Goal: Transaction & Acquisition: Purchase product/service

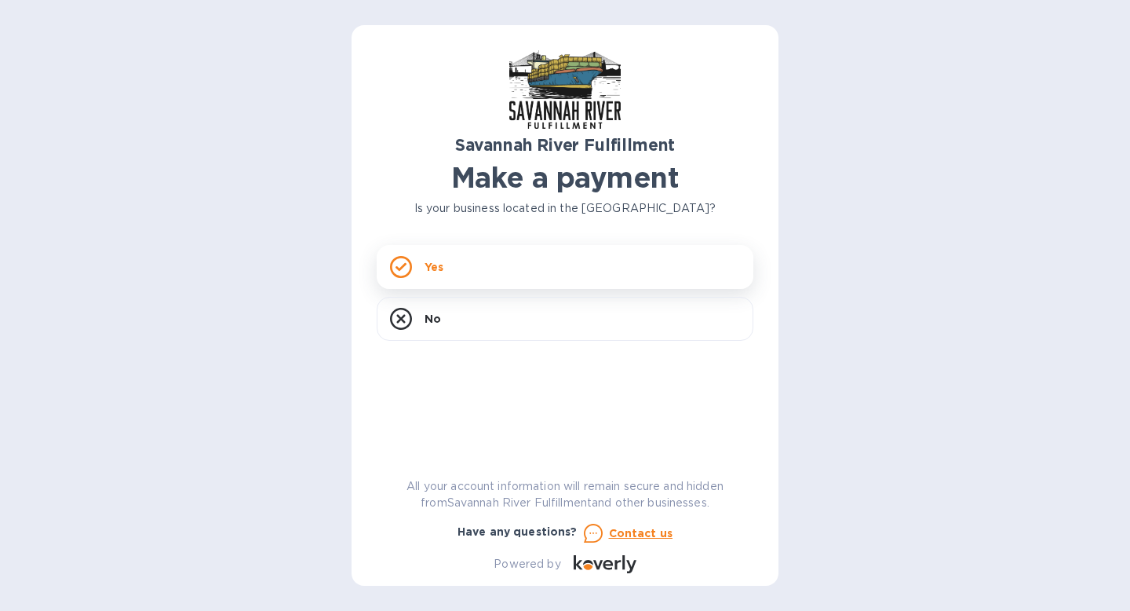
click at [390, 263] on icon at bounding box center [401, 267] width 22 height 22
click at [405, 268] on icon at bounding box center [401, 267] width 22 height 22
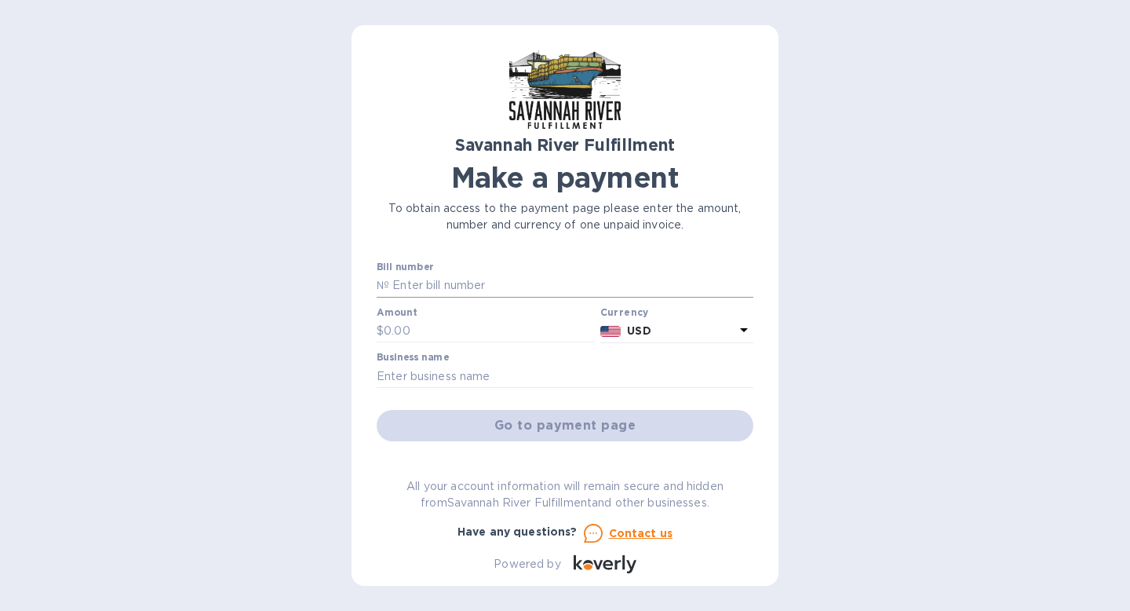
click at [411, 286] on input "text" at bounding box center [571, 286] width 364 height 24
drag, startPoint x: 425, startPoint y: 285, endPoint x: 385, endPoint y: 280, distance: 39.5
click at [385, 280] on div "№ 4487" at bounding box center [565, 286] width 377 height 24
type input "4637"
click at [385, 336] on input "text" at bounding box center [489, 331] width 210 height 24
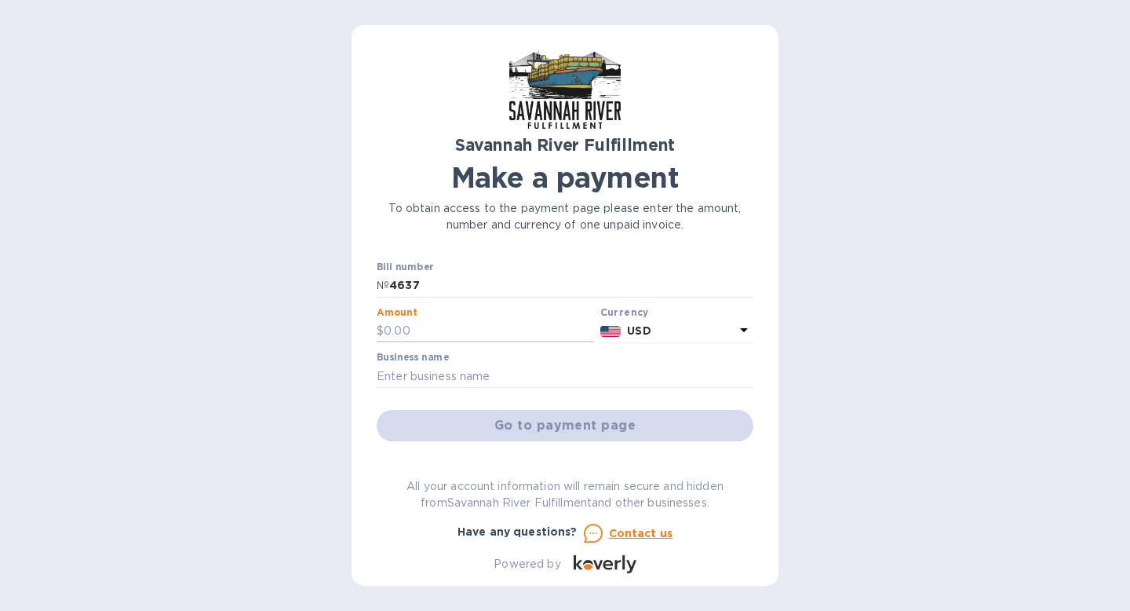
paste input "3,305.65"
type input "3,305.65"
click at [500, 382] on input "text" at bounding box center [565, 376] width 377 height 24
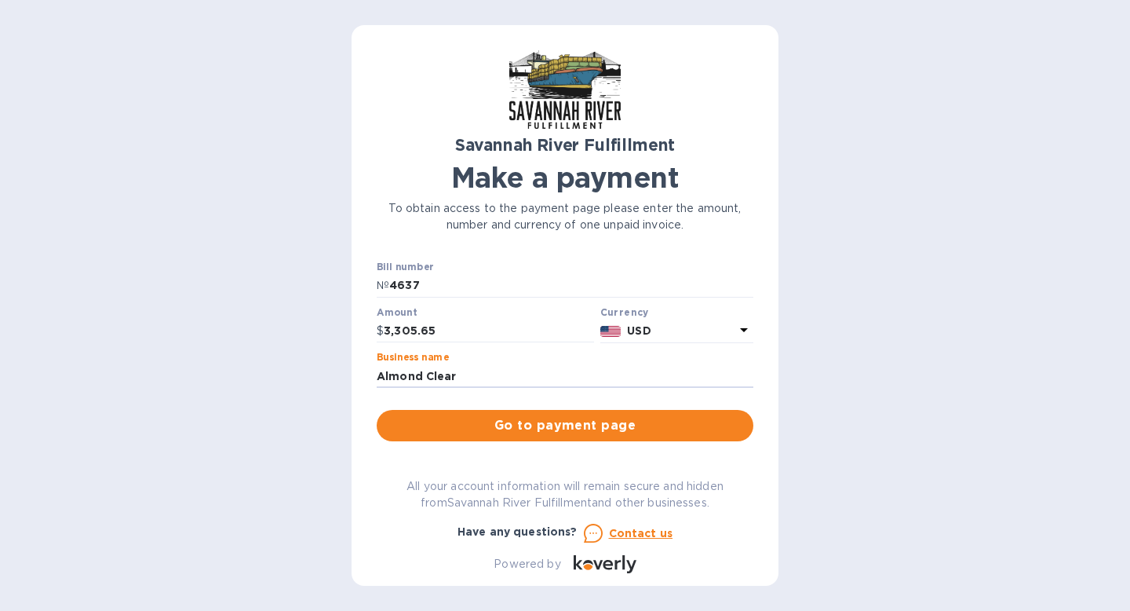
type input "Almond Clear"
click at [917, 381] on div "Savannah River Fulfillment Make a payment To obtain access to the payment page …" at bounding box center [565, 305] width 1130 height 611
click at [611, 421] on span "Go to payment page" at bounding box center [565, 425] width 352 height 19
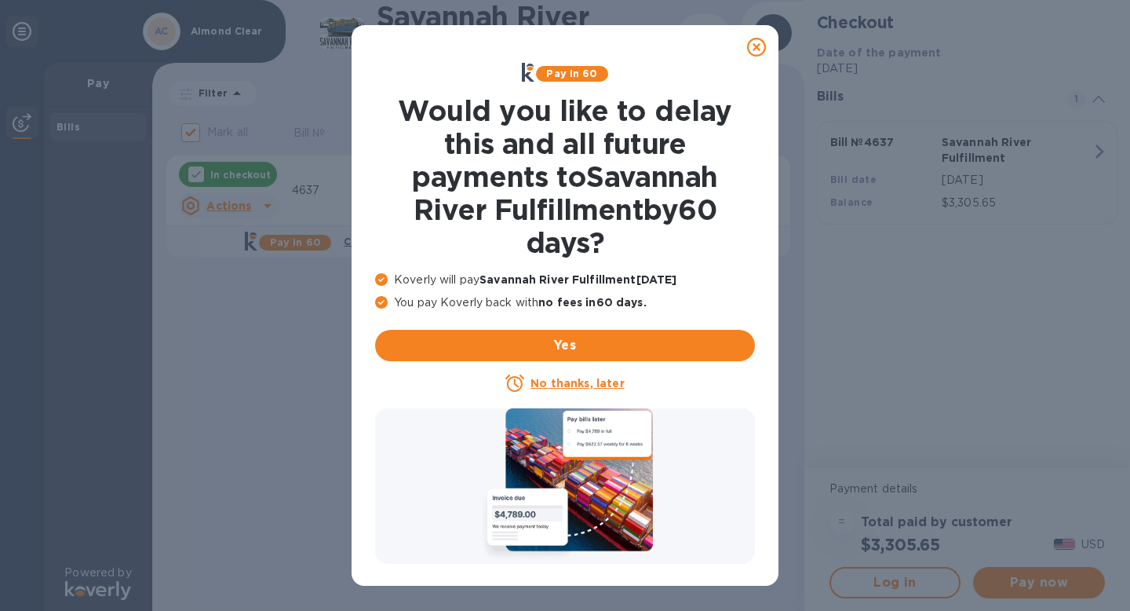
click at [600, 385] on u "No thanks, later" at bounding box center [577, 383] width 93 height 13
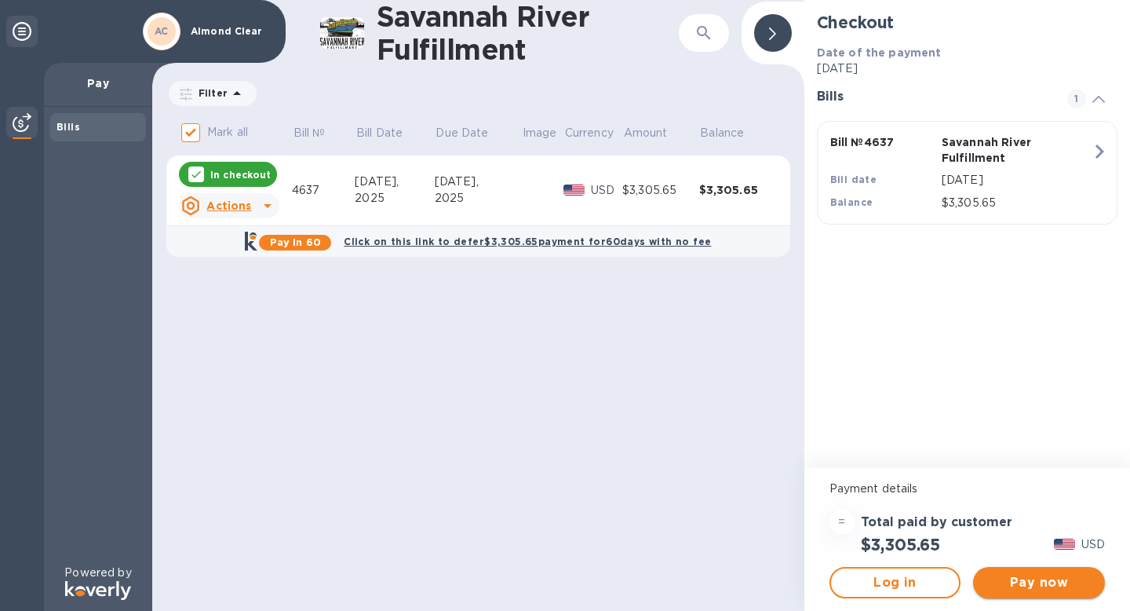
click at [1030, 590] on span "Pay now" at bounding box center [1039, 582] width 107 height 19
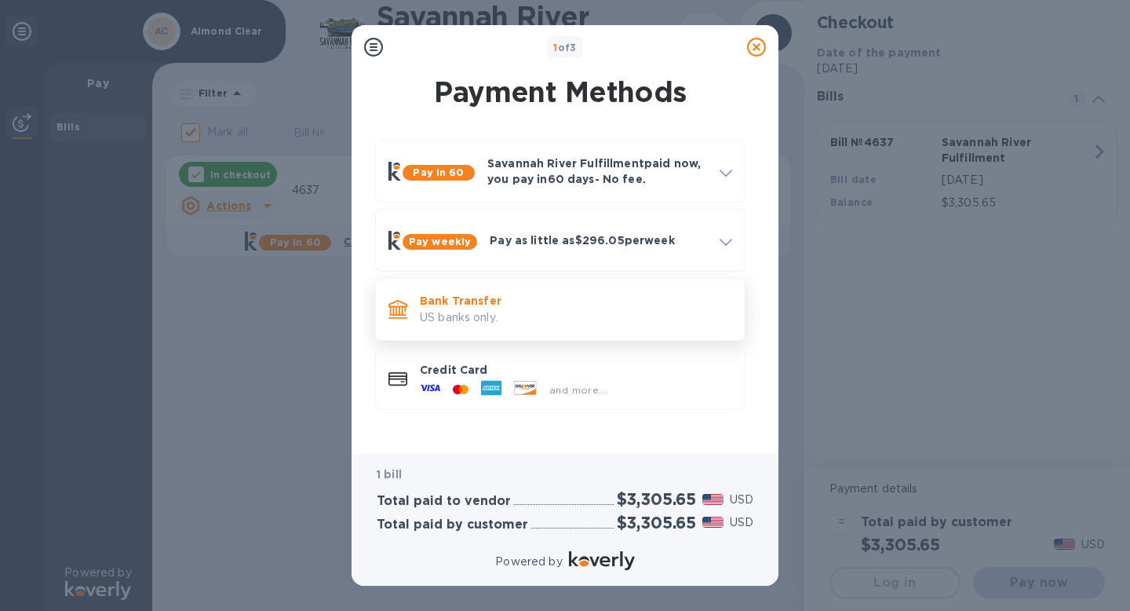
click at [501, 301] on p "Bank Transfer" at bounding box center [576, 301] width 312 height 16
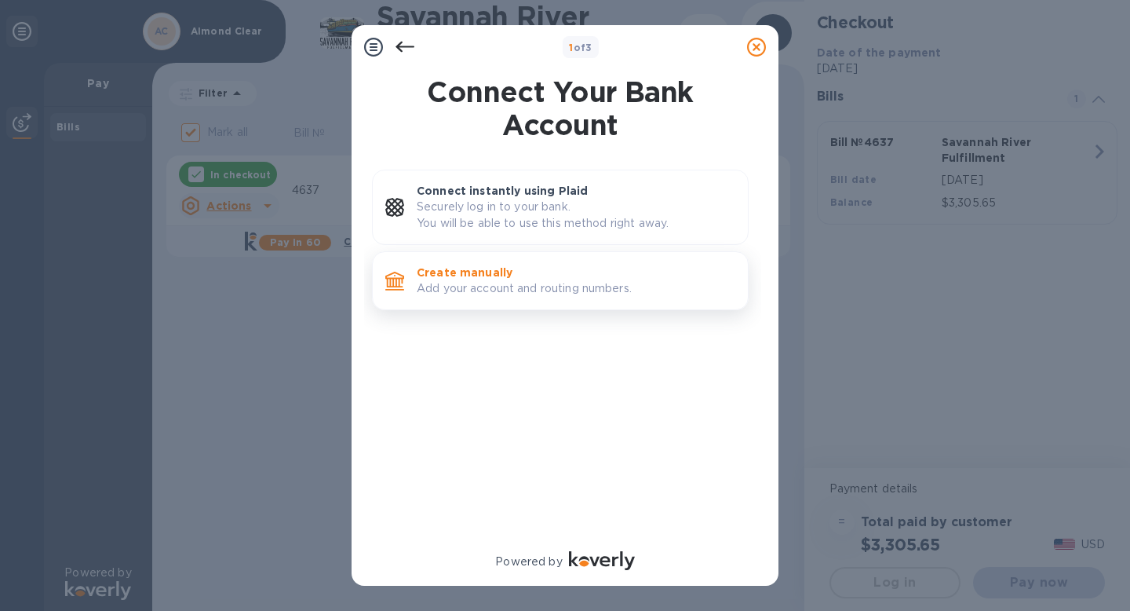
click at [499, 292] on p "Add your account and routing numbers." at bounding box center [576, 288] width 319 height 16
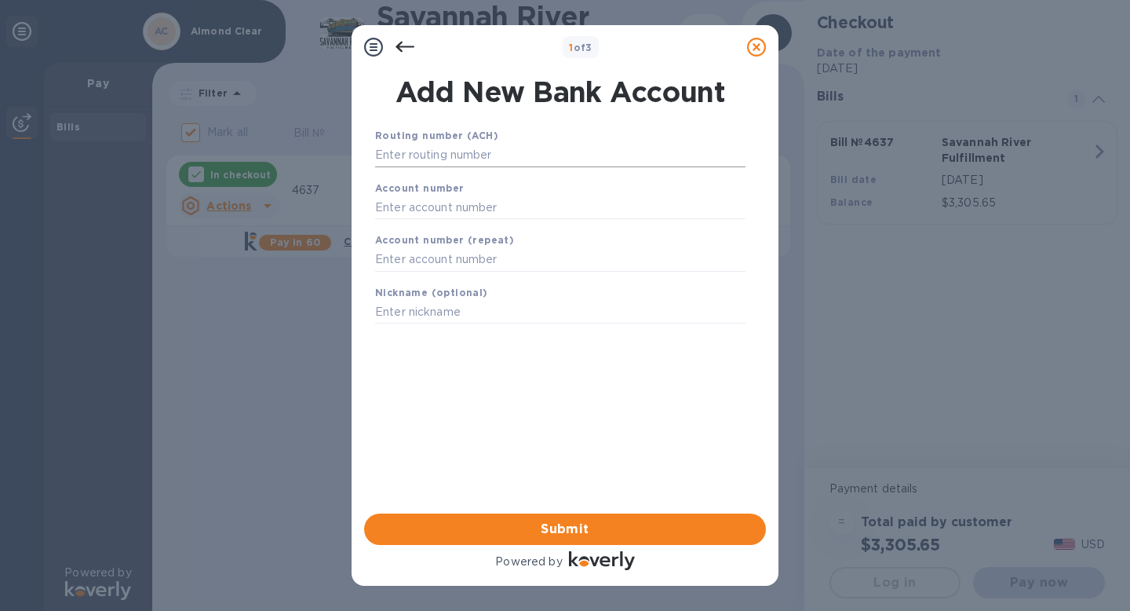
click at [449, 155] on input "text" at bounding box center [560, 156] width 370 height 24
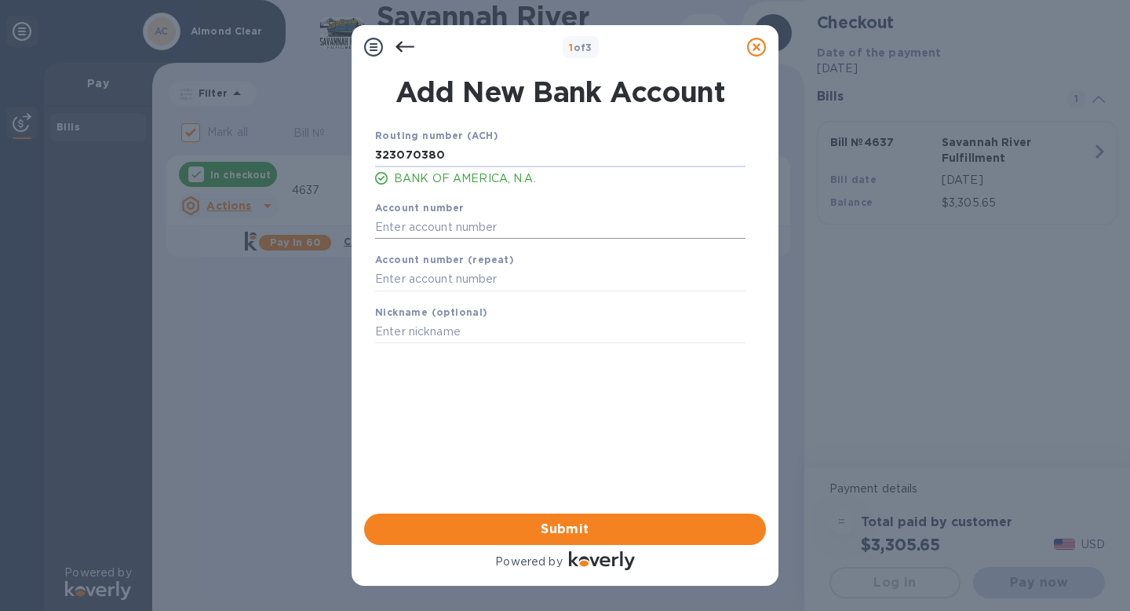
type input "323070380"
click at [421, 225] on input "text" at bounding box center [560, 227] width 370 height 24
type input "485013724066"
click at [428, 290] on input "text" at bounding box center [560, 280] width 370 height 24
type input "485013724066"
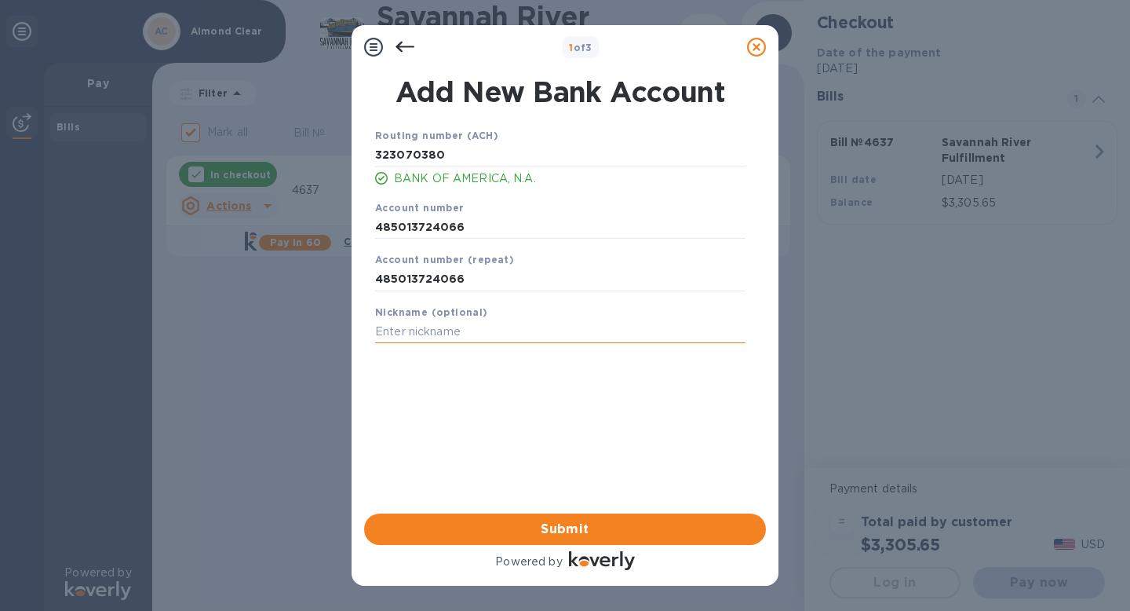
click at [433, 328] on input "text" at bounding box center [560, 332] width 370 height 24
click at [538, 530] on span "Submit" at bounding box center [565, 529] width 377 height 19
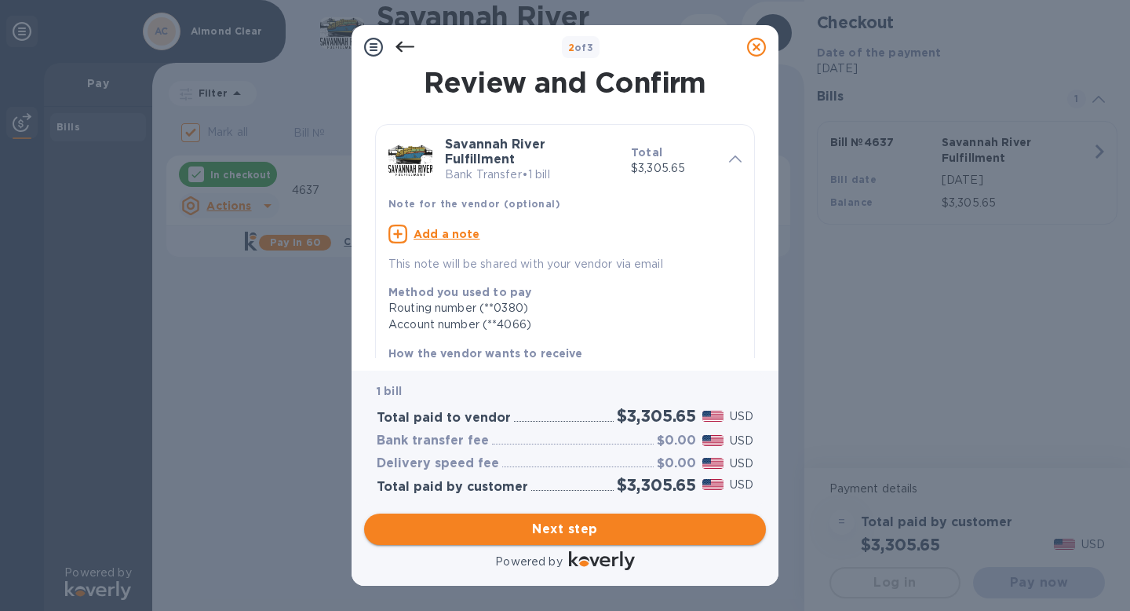
click at [534, 533] on span "Next step" at bounding box center [565, 529] width 377 height 19
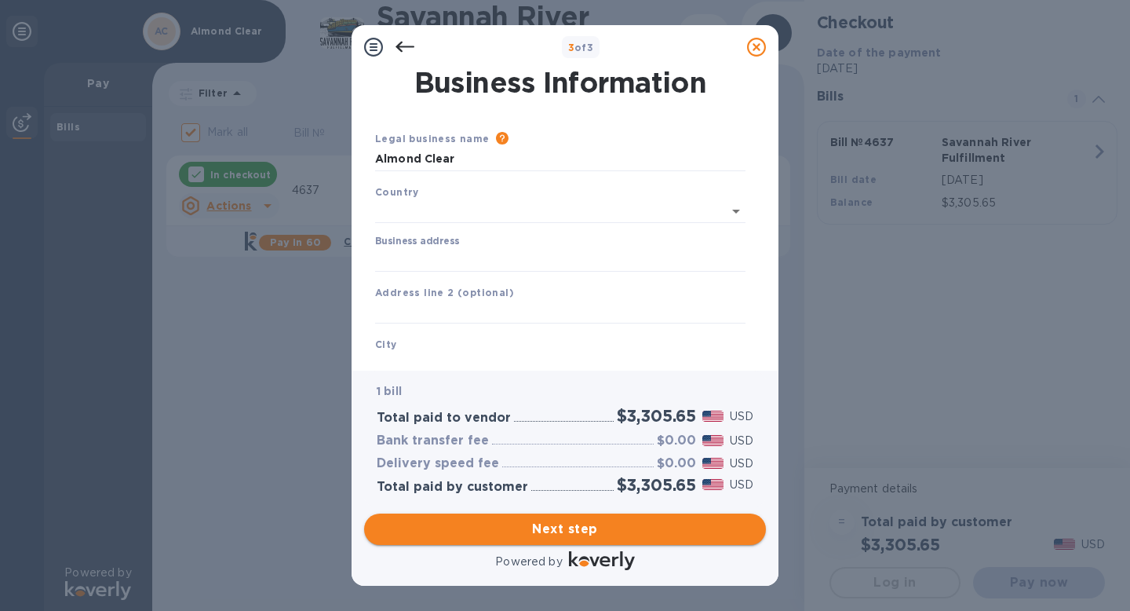
type input "[GEOGRAPHIC_DATA]"
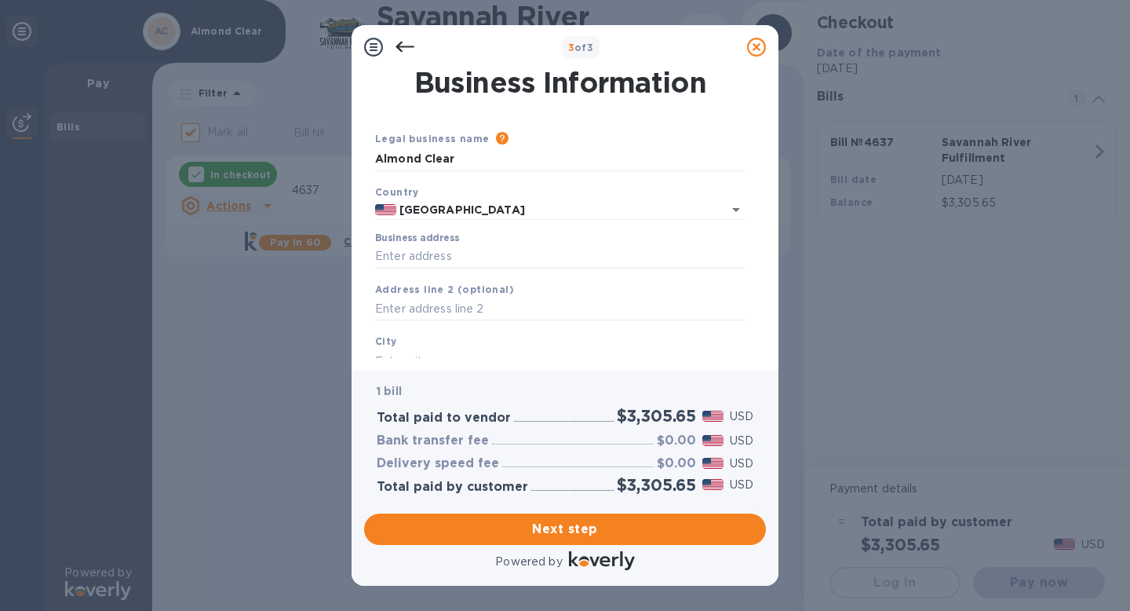
scroll to position [137, 0]
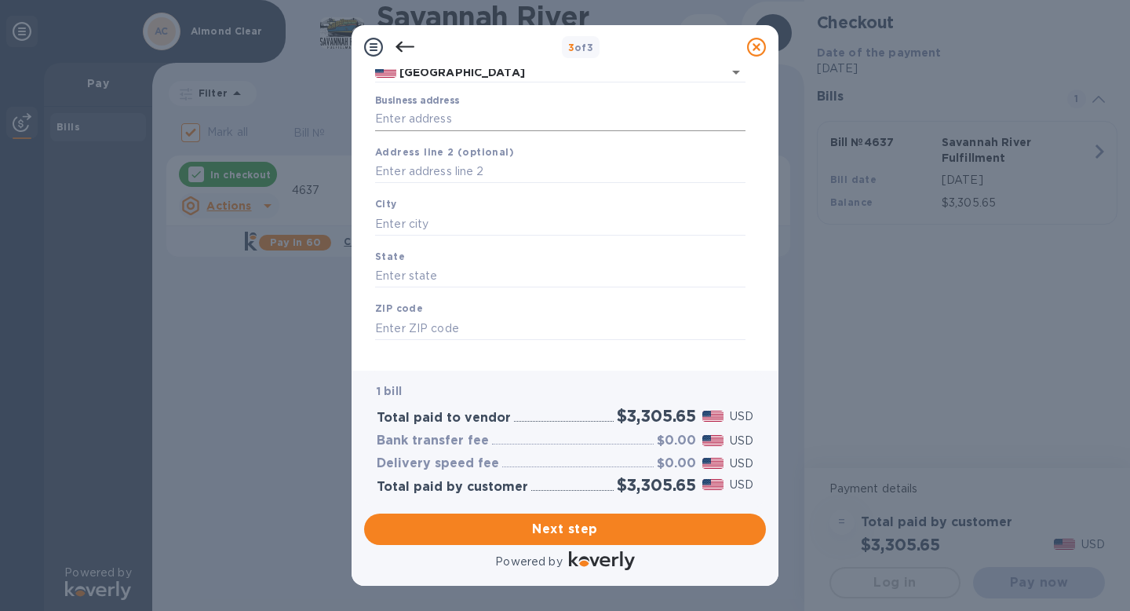
click at [441, 119] on input "Business address" at bounding box center [560, 120] width 370 height 24
type input "[STREET_ADDRESS]"
click at [421, 215] on input "text" at bounding box center [560, 224] width 370 height 24
type input "[GEOGRAPHIC_DATA]"
type input "OR"
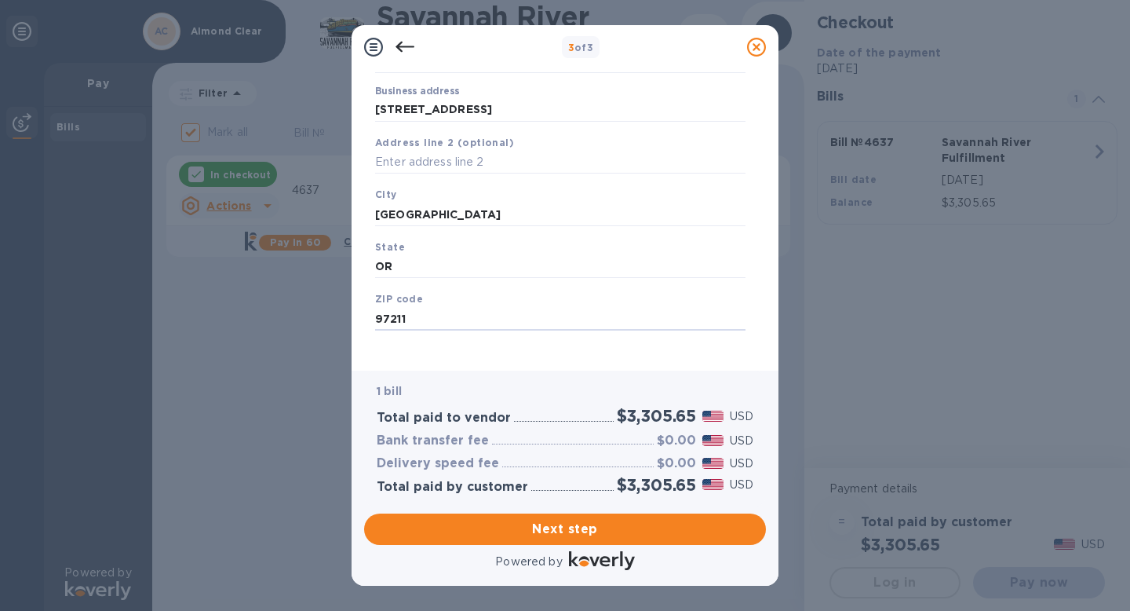
scroll to position [159, 0]
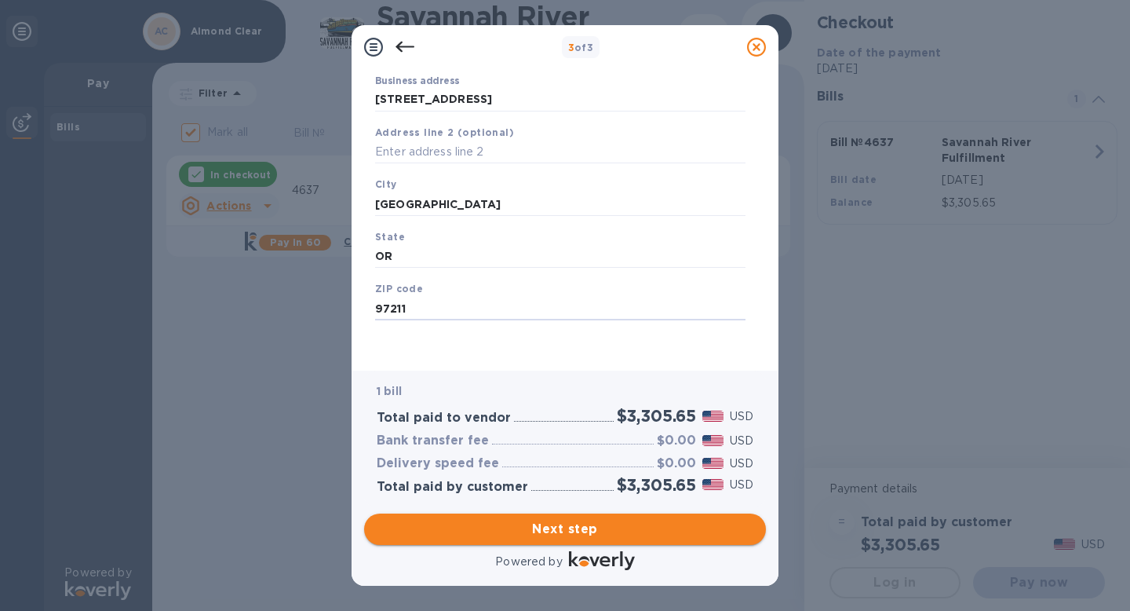
type input "97211"
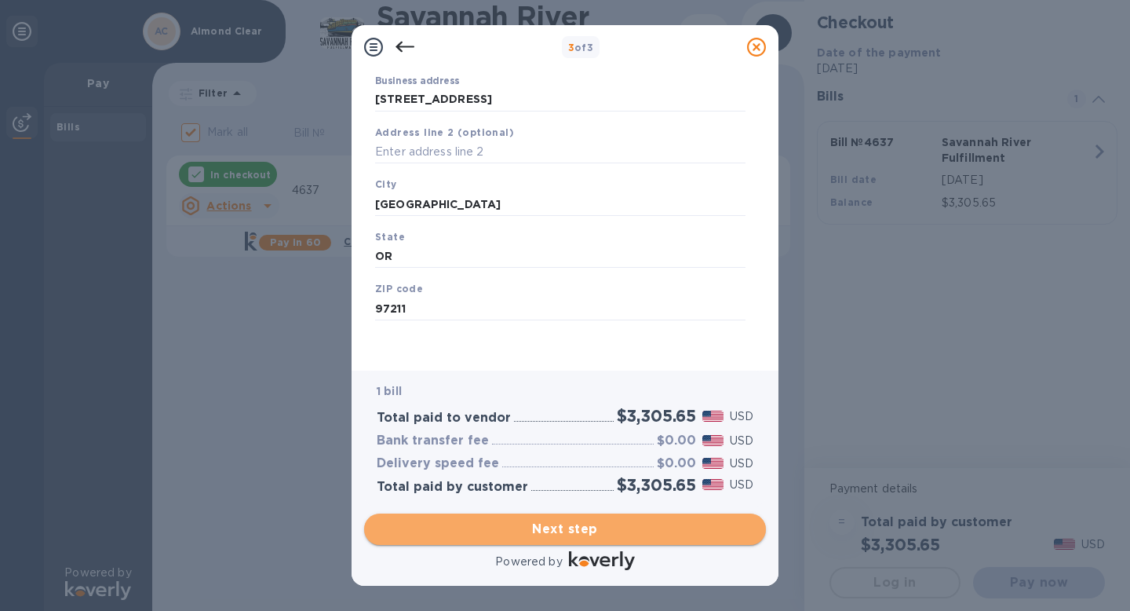
click at [551, 530] on span "Next step" at bounding box center [565, 529] width 377 height 19
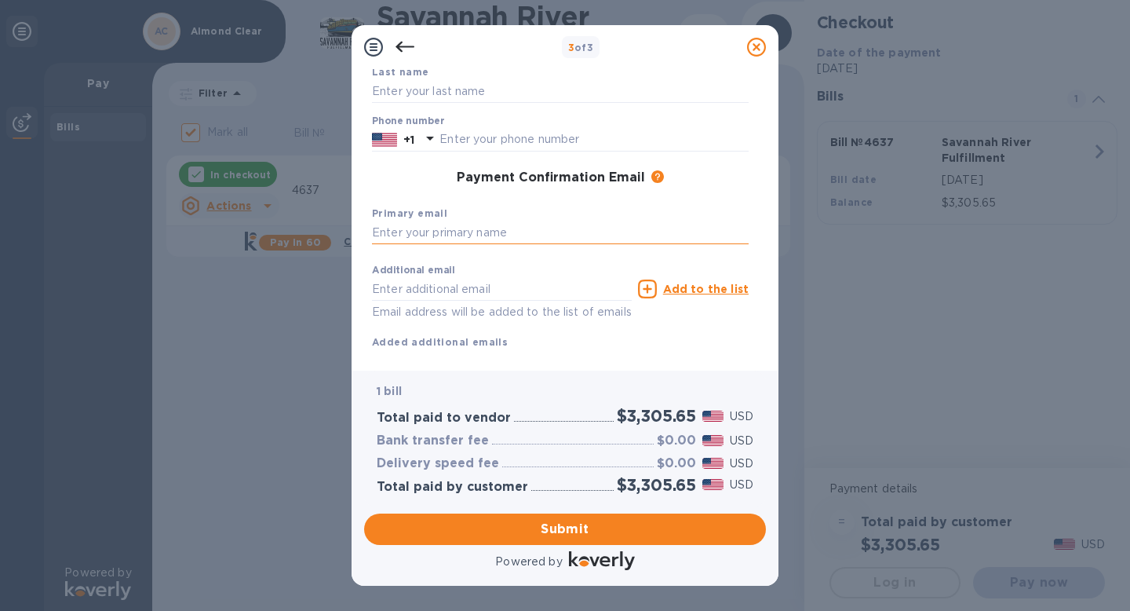
click at [455, 228] on input "text" at bounding box center [560, 233] width 377 height 24
click at [468, 142] on input "text" at bounding box center [593, 140] width 309 height 24
type input "5033585402"
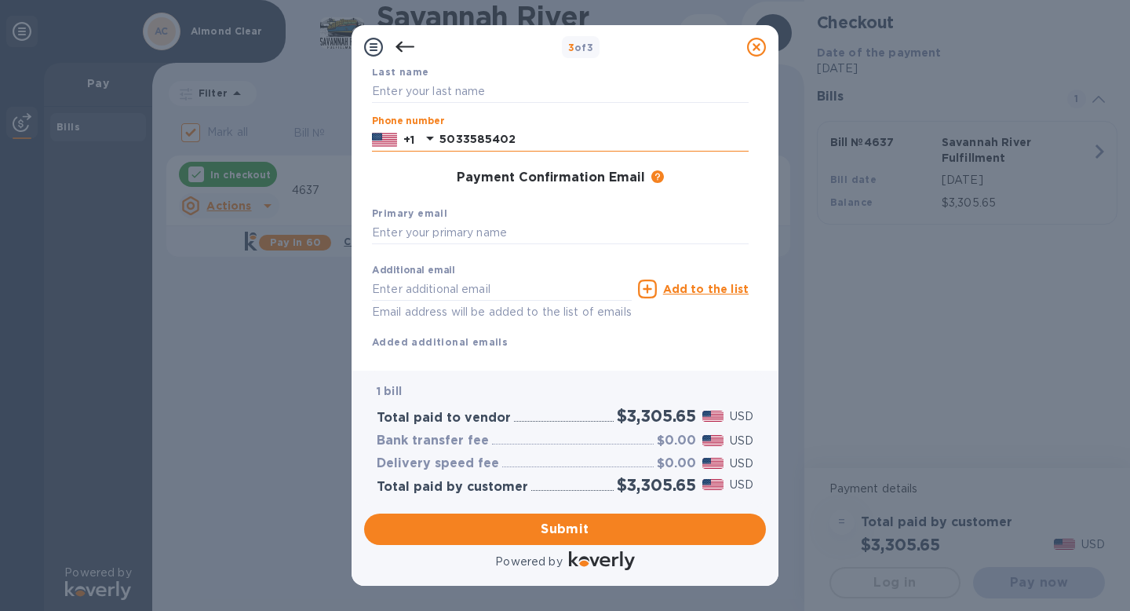
type input "[PERSON_NAME]"
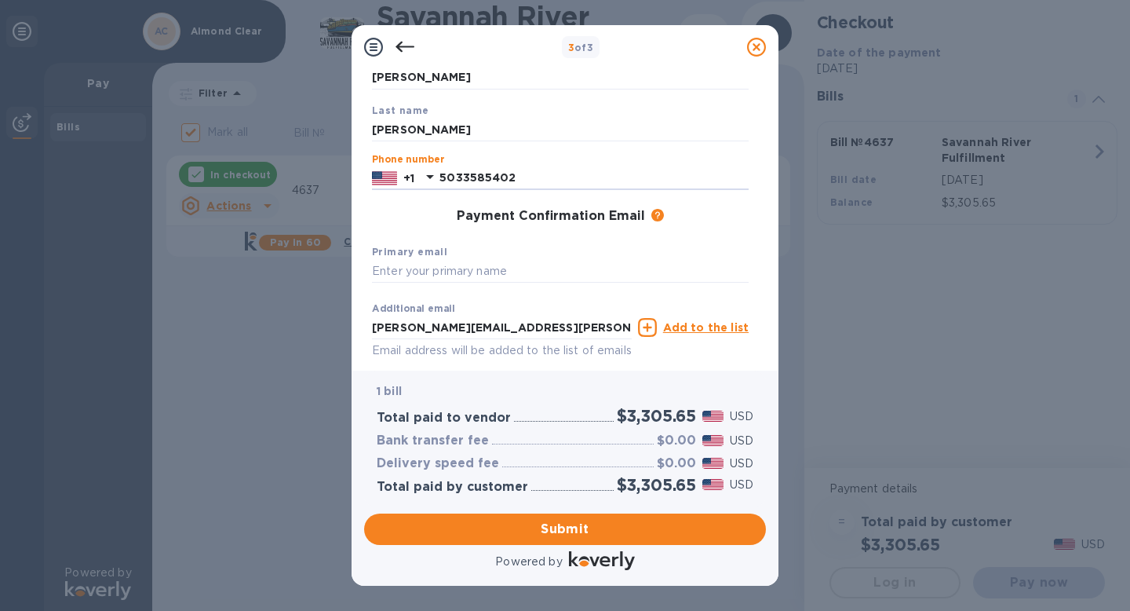
scroll to position [195, 0]
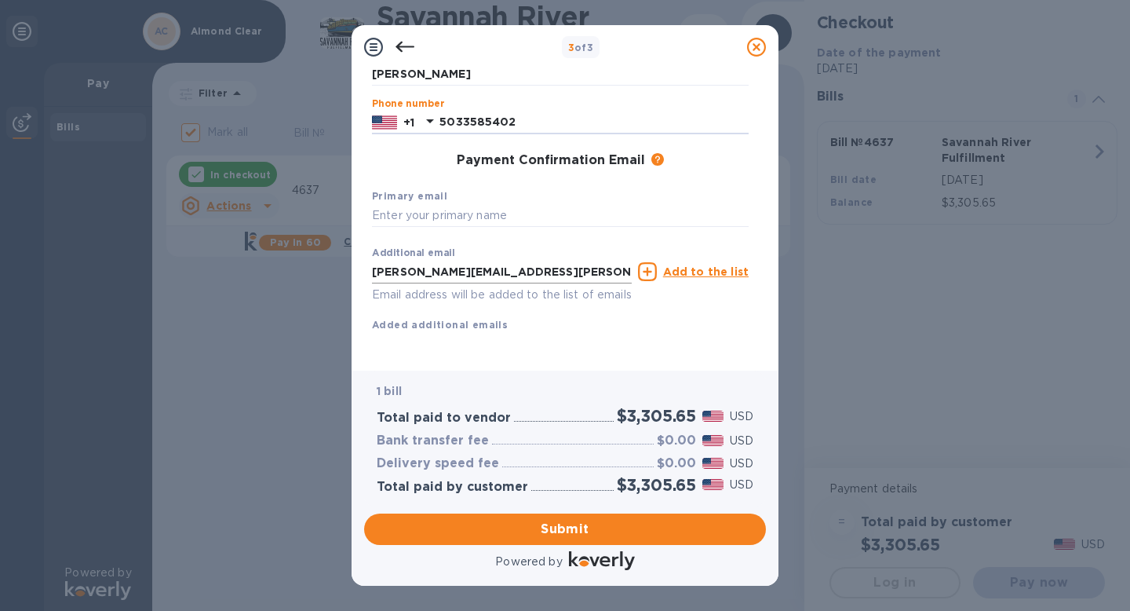
click at [506, 261] on input "[PERSON_NAME][EMAIL_ADDRESS][PERSON_NAME][DOMAIN_NAME]" at bounding box center [502, 272] width 260 height 24
type input "[PERSON_NAME][EMAIL_ADDRESS][DOMAIN_NAME]"
click at [553, 527] on span "Submit" at bounding box center [565, 529] width 377 height 19
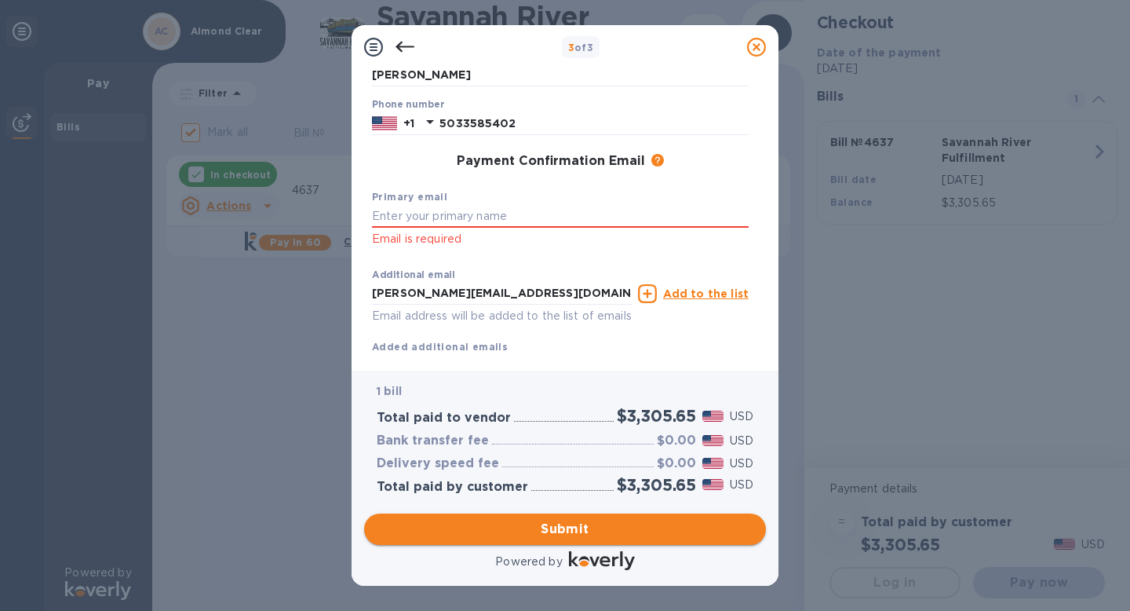
scroll to position [216, 0]
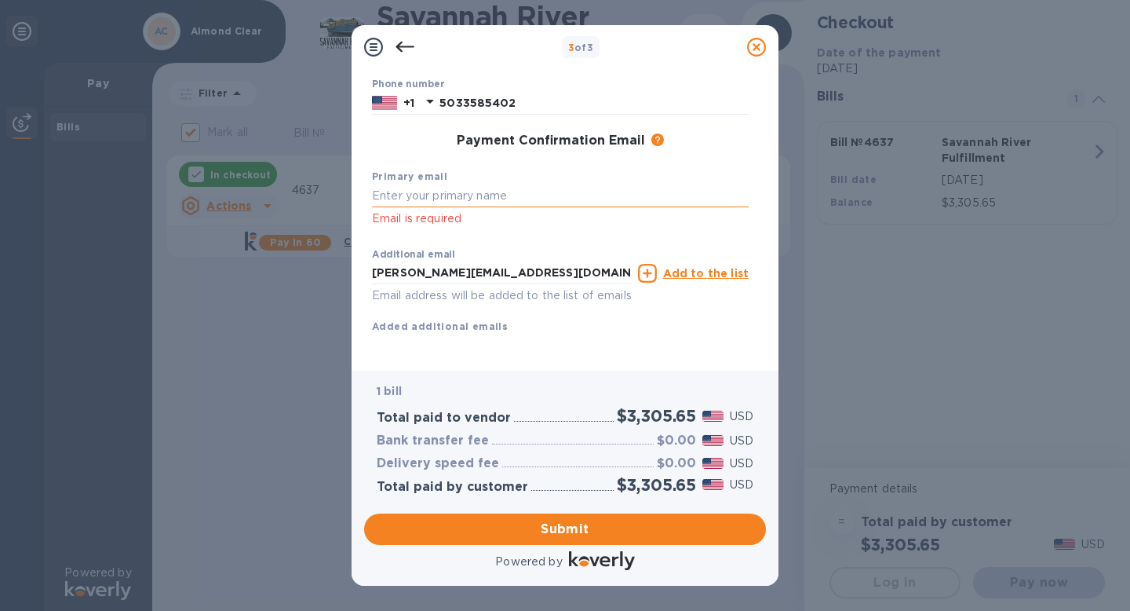
click at [421, 189] on input "text" at bounding box center [560, 196] width 377 height 24
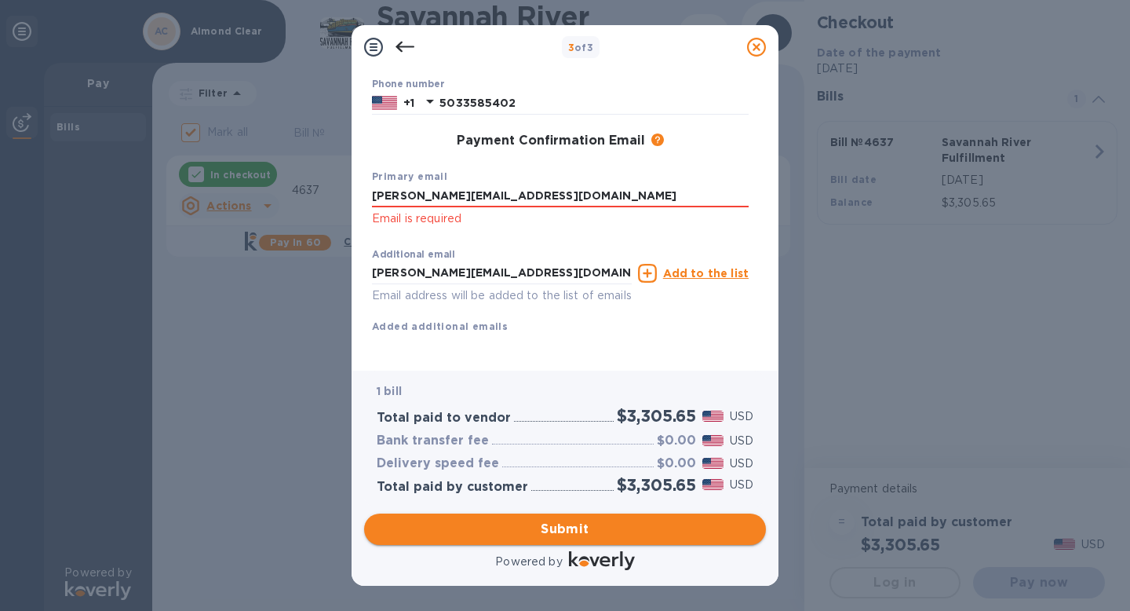
type input "[PERSON_NAME][EMAIL_ADDRESS][DOMAIN_NAME]"
click at [586, 533] on span "Submit" at bounding box center [565, 529] width 377 height 19
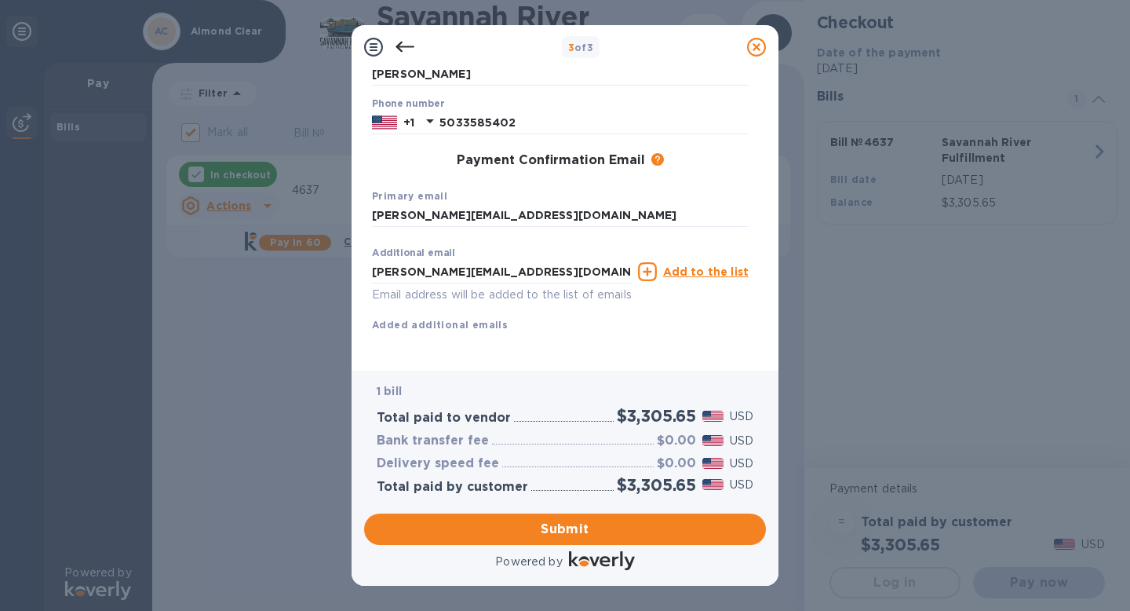
click at [530, 247] on div "Additional email [PERSON_NAME][EMAIL_ADDRESS][DOMAIN_NAME] Email address will b…" at bounding box center [502, 275] width 260 height 57
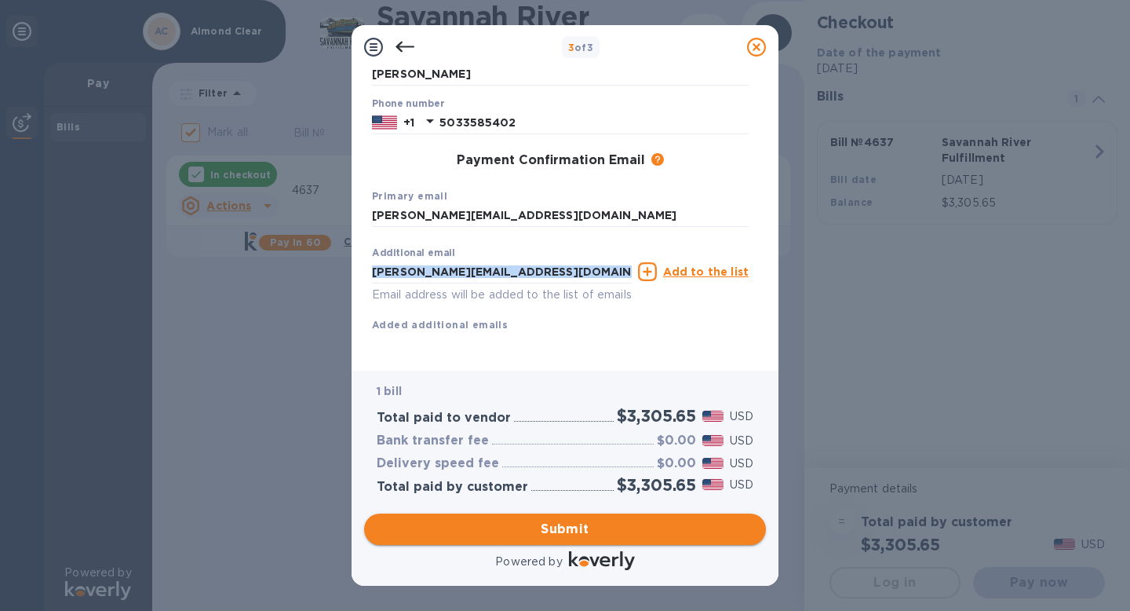
click at [552, 524] on span "Submit" at bounding box center [565, 529] width 377 height 19
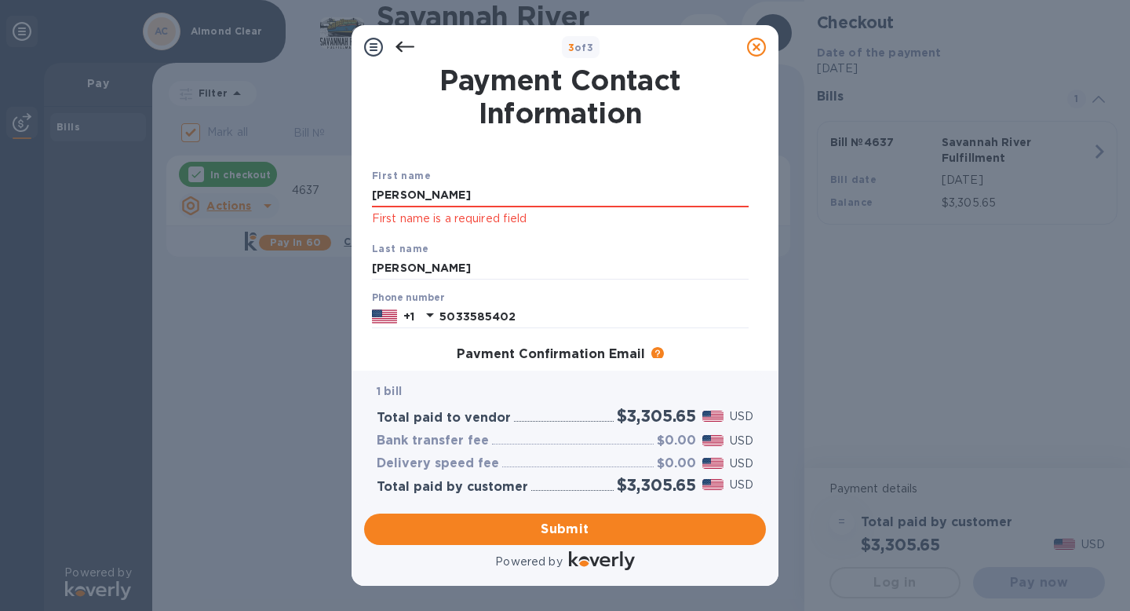
scroll to position [0, 0]
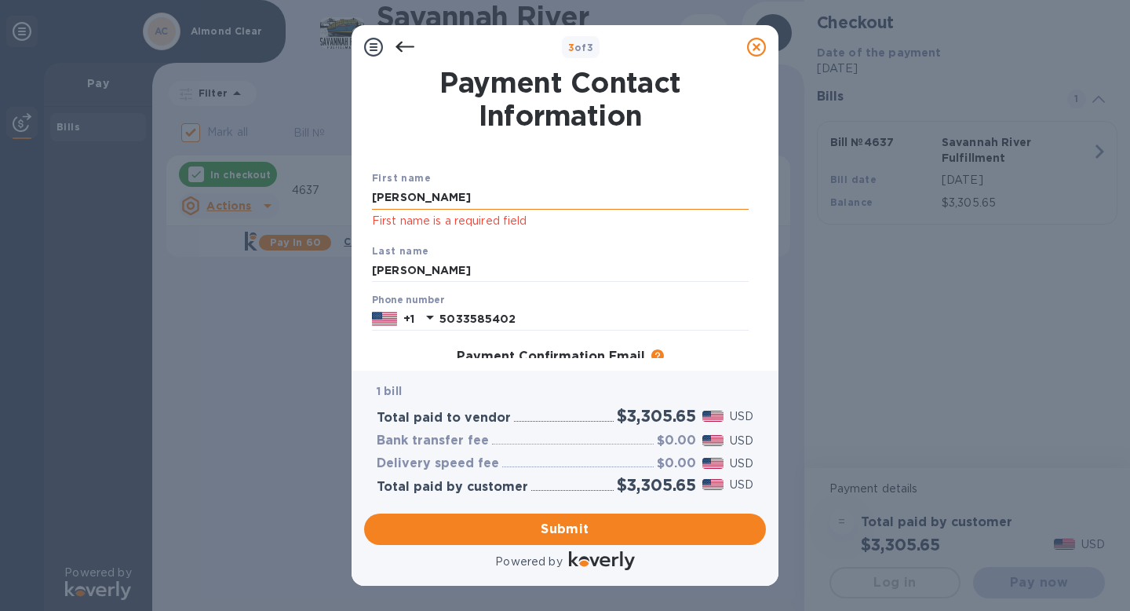
click at [463, 194] on input "[PERSON_NAME]" at bounding box center [560, 198] width 377 height 24
click at [592, 199] on input "[PERSON_NAME]" at bounding box center [560, 198] width 377 height 24
type input "[PERSON_NAME]"
click at [574, 529] on span "Submit" at bounding box center [565, 529] width 377 height 19
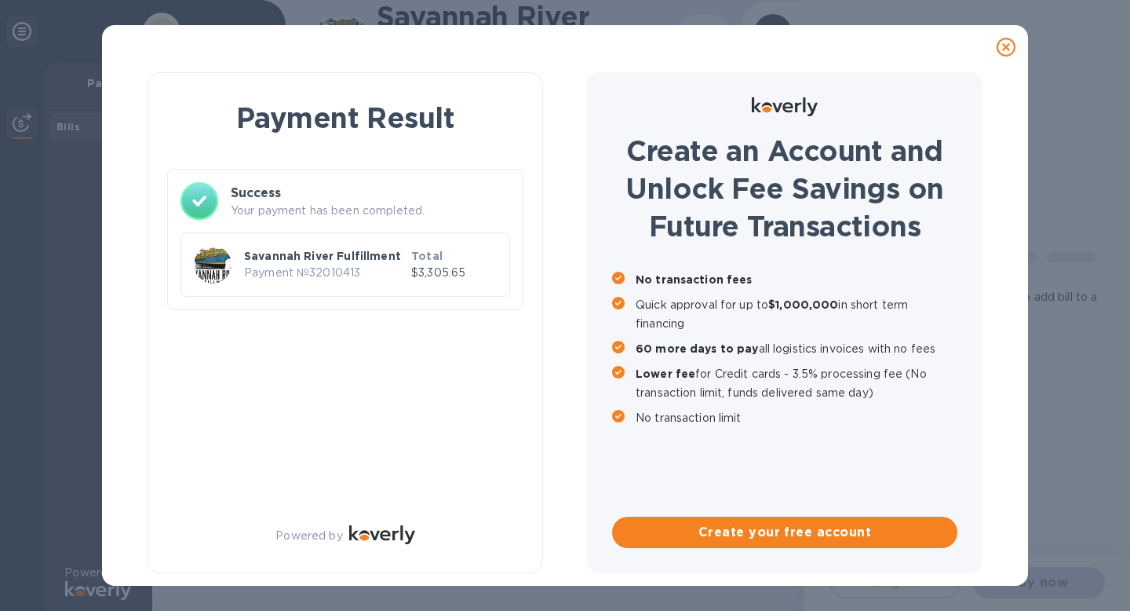
checkbox input "false"
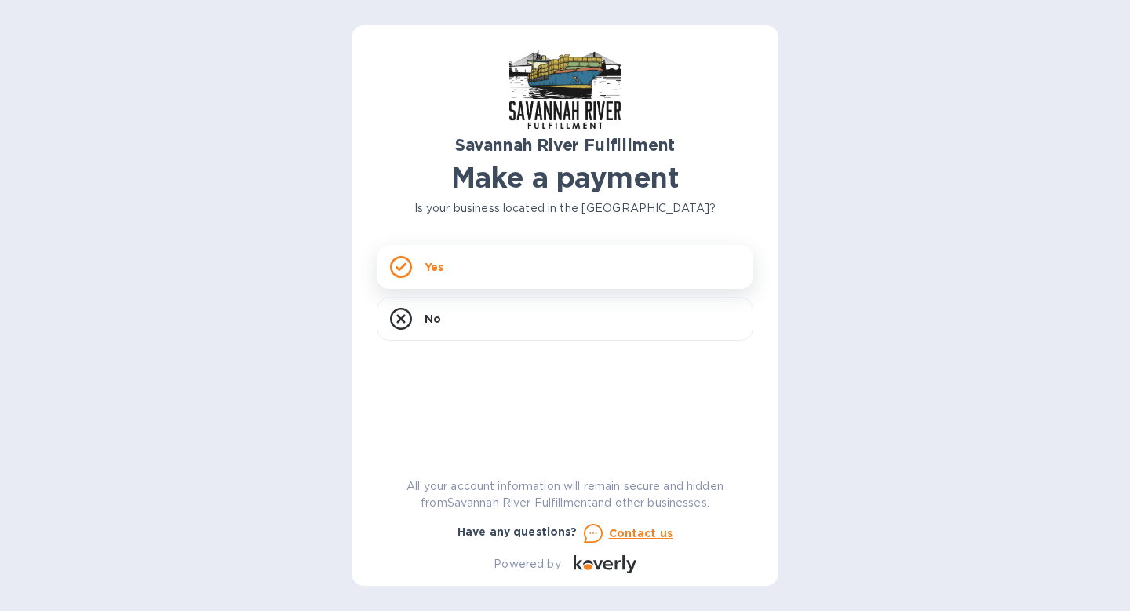
click at [429, 272] on p "Yes" at bounding box center [434, 267] width 19 height 16
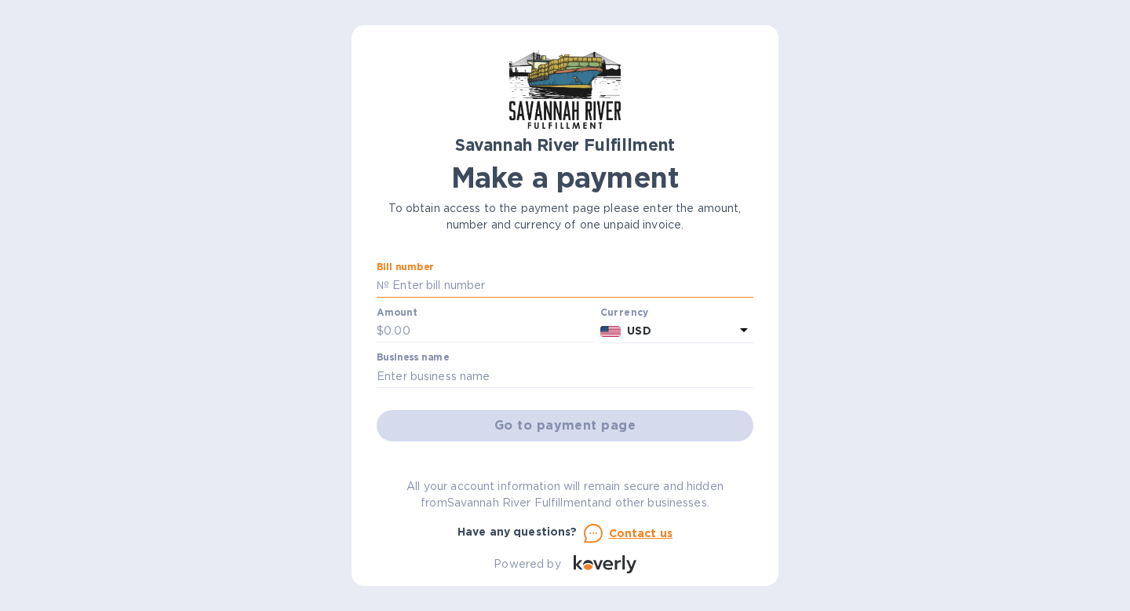
click at [424, 289] on input "text" at bounding box center [571, 286] width 364 height 24
type input "4604"
click at [481, 334] on input "text" at bounding box center [489, 331] width 210 height 24
type input "2,860.61"
click at [487, 375] on input "text" at bounding box center [565, 376] width 377 height 24
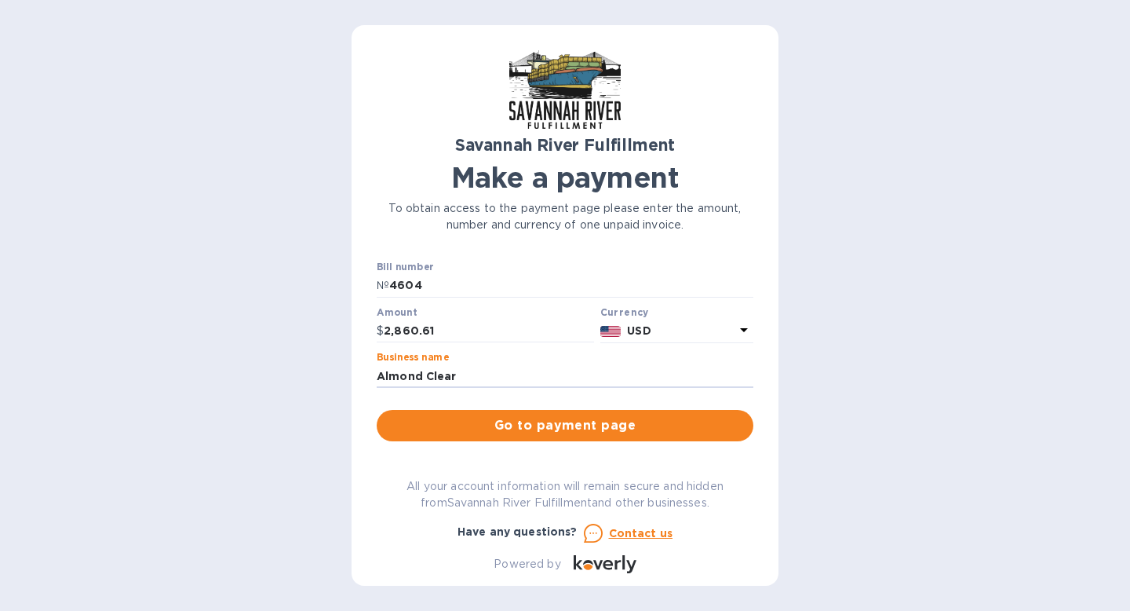
type input "Almond Clear"
click at [281, 352] on div "Savannah River Fulfillment Make a payment To obtain access to the payment page …" at bounding box center [565, 305] width 1130 height 611
click at [497, 422] on span "Go to payment page" at bounding box center [565, 425] width 352 height 19
